Goal: Task Accomplishment & Management: Manage account settings

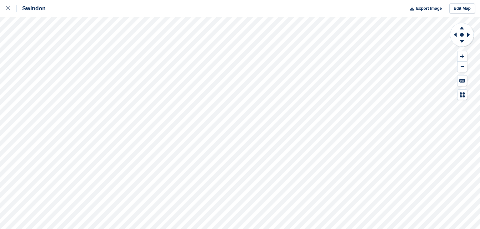
click at [6, 7] on link at bounding box center [8, 8] width 17 height 17
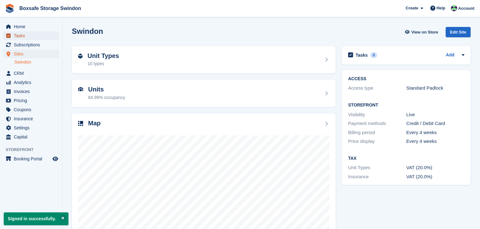
click at [27, 32] on span "Tasks" at bounding box center [33, 35] width 38 height 9
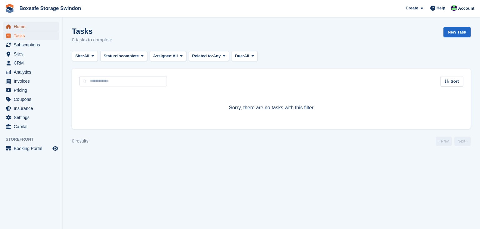
click at [26, 26] on span "Home" at bounding box center [33, 26] width 38 height 9
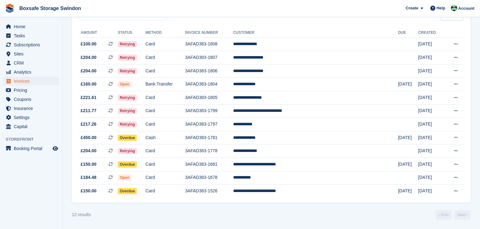
scroll to position [69, 0]
click at [310, 111] on td "**********" at bounding box center [315, 110] width 165 height 13
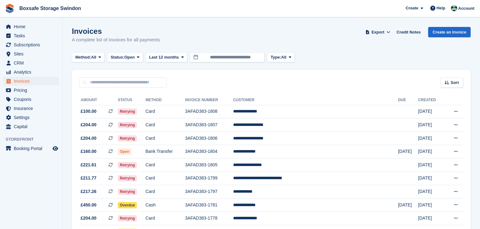
scroll to position [69, 0]
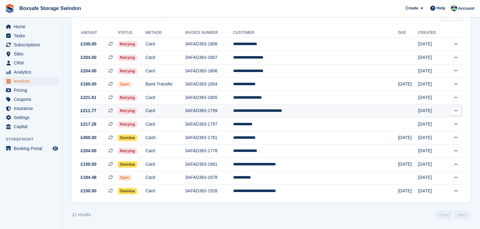
click at [327, 111] on td "**********" at bounding box center [315, 110] width 165 height 13
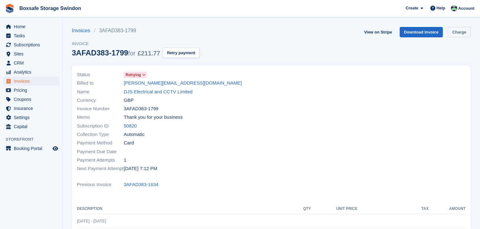
click at [466, 34] on link "Charge" at bounding box center [459, 32] width 23 height 10
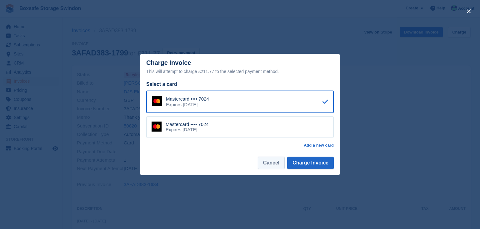
click at [273, 164] on button "Cancel" at bounding box center [271, 162] width 27 height 13
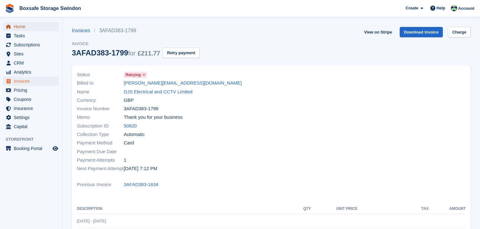
click at [20, 28] on span "Home" at bounding box center [33, 26] width 38 height 9
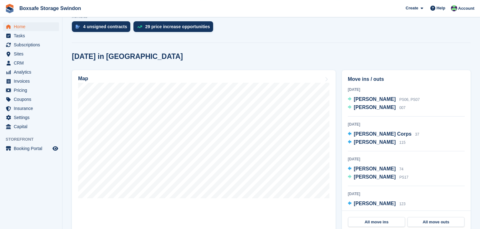
scroll to position [134, 0]
